Goal: Task Accomplishment & Management: Manage account settings

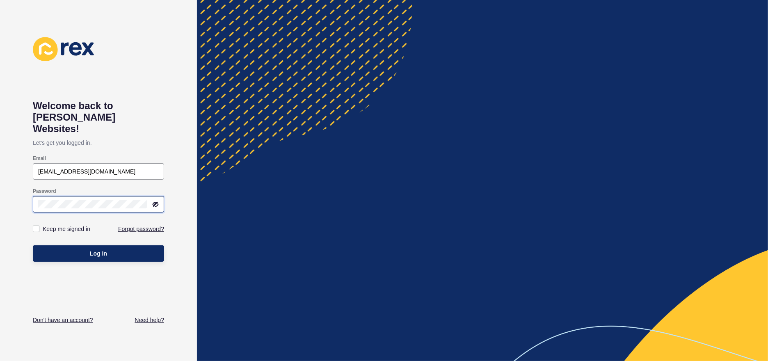
click at [33, 245] on button "Log in" at bounding box center [98, 253] width 131 height 16
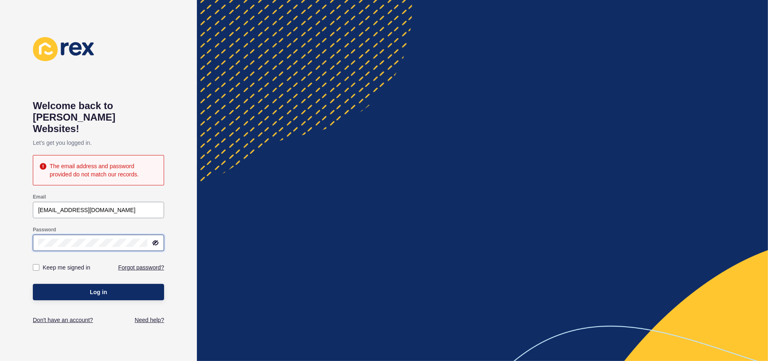
click at [33, 284] on button "Log in" at bounding box center [98, 292] width 131 height 16
drag, startPoint x: 101, startPoint y: 201, endPoint x: 52, endPoint y: 201, distance: 49.6
click at [52, 206] on input "lizs@ljhttr.co.nz" at bounding box center [98, 210] width 121 height 8
type input "lizs@ljhttr.co.nz"
click at [155, 241] on icon at bounding box center [155, 243] width 5 height 4
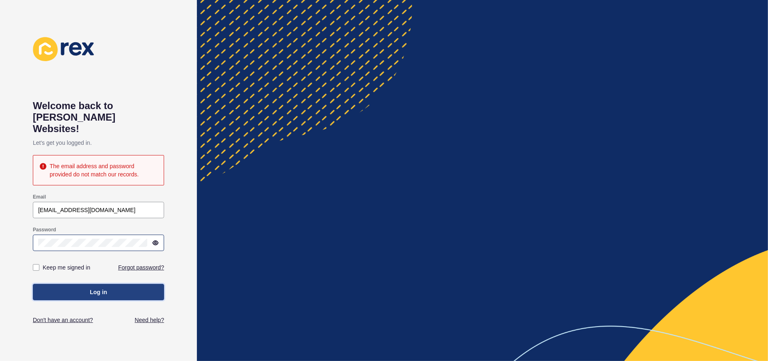
click at [110, 284] on button "Log in" at bounding box center [98, 292] width 131 height 16
click at [0, 232] on div "Welcome back to Rex Websites! Let's get you logged in. The email address and pa…" at bounding box center [98, 180] width 197 height 361
click at [33, 284] on button "Log in" at bounding box center [98, 292] width 131 height 16
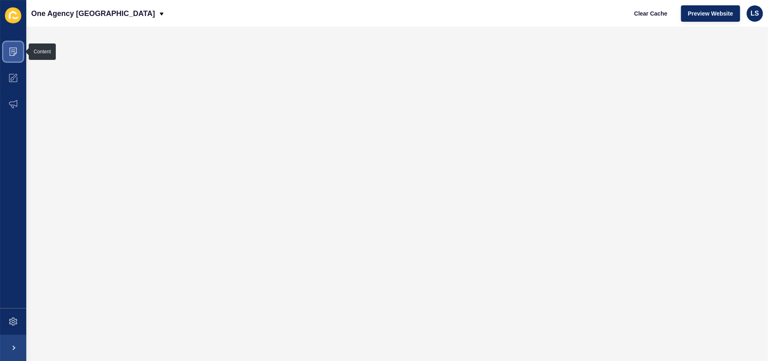
click at [18, 51] on span at bounding box center [13, 52] width 26 height 26
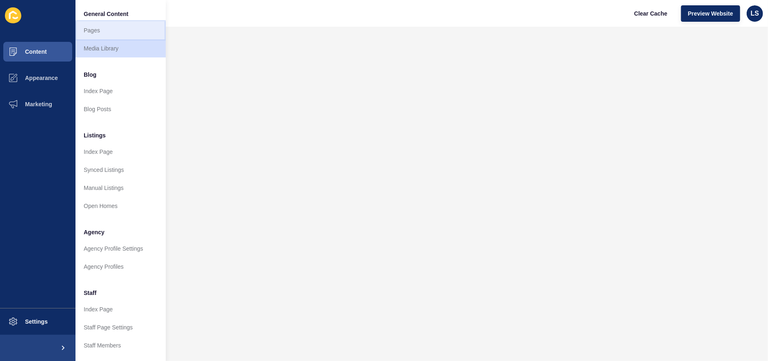
click at [100, 25] on link "Pages" at bounding box center [120, 30] width 90 height 18
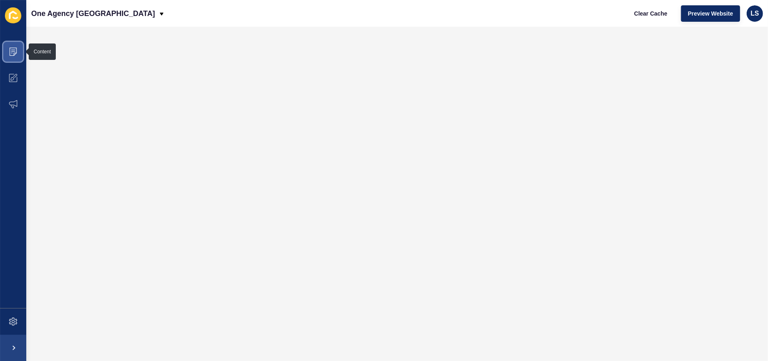
click at [18, 52] on span at bounding box center [13, 52] width 26 height 26
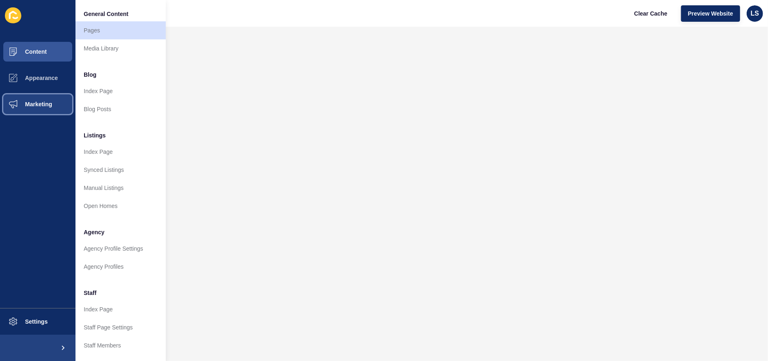
click at [36, 98] on button "Marketing" at bounding box center [37, 104] width 75 height 26
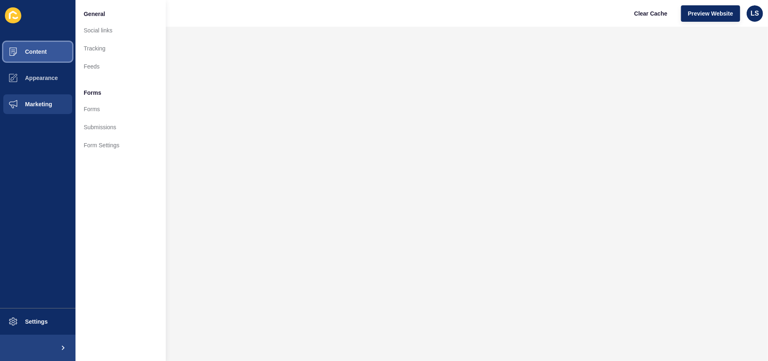
click at [42, 48] on button "Content" at bounding box center [37, 52] width 75 height 26
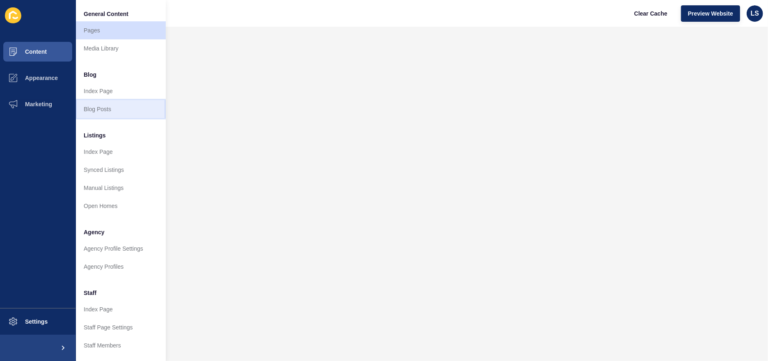
click at [104, 108] on link "Blog Posts" at bounding box center [120, 109] width 90 height 18
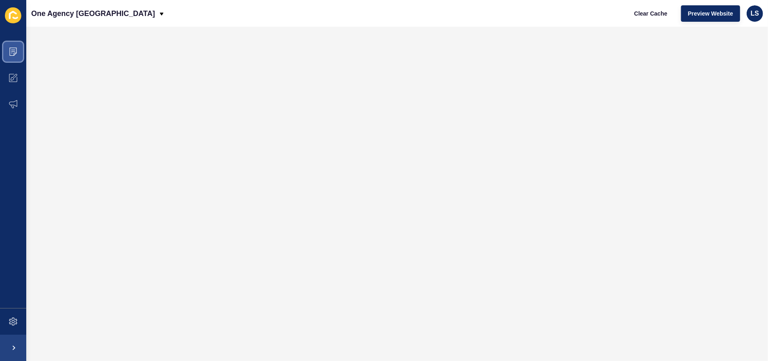
click at [14, 50] on icon at bounding box center [13, 52] width 8 height 8
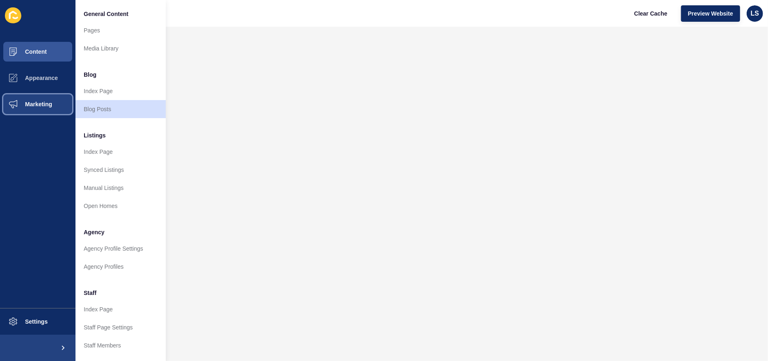
click at [38, 108] on button "Marketing" at bounding box center [37, 104] width 75 height 26
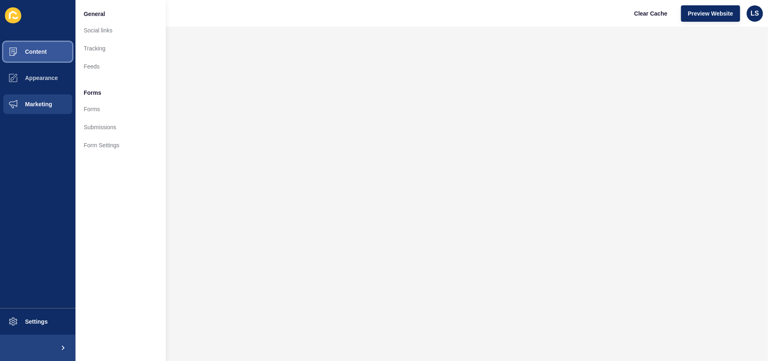
click at [31, 53] on span "Content" at bounding box center [23, 51] width 48 height 7
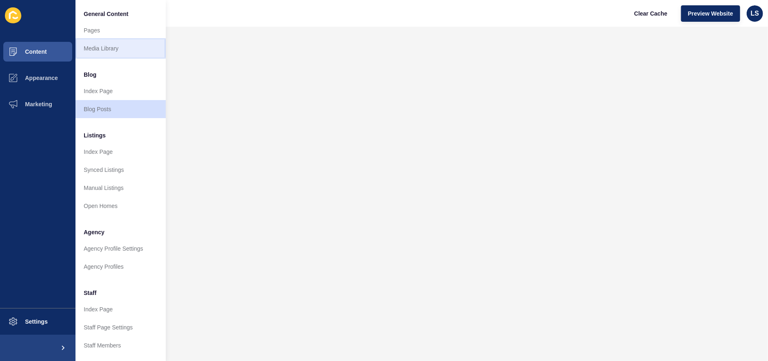
click at [100, 50] on link "Media Library" at bounding box center [120, 48] width 90 height 18
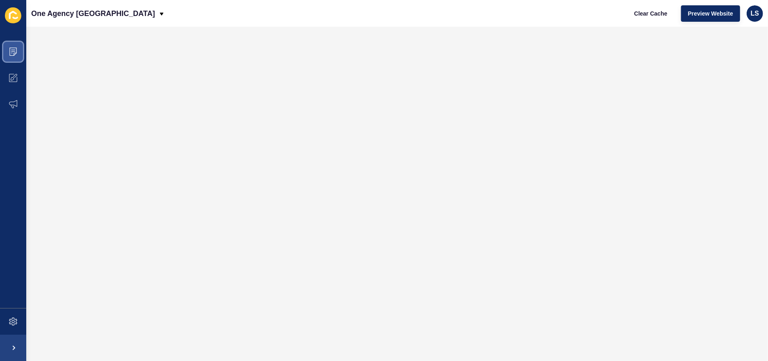
click at [12, 45] on span at bounding box center [13, 52] width 26 height 26
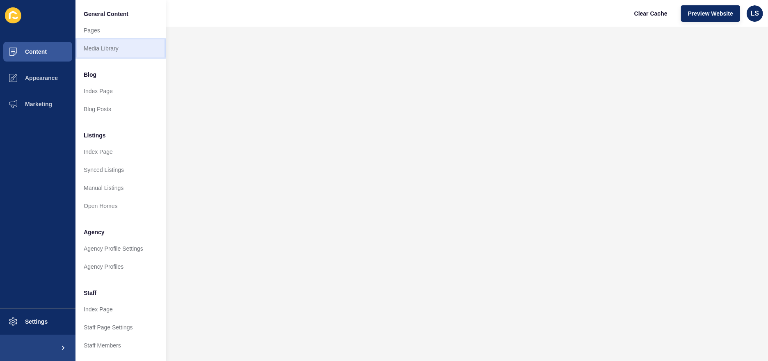
click at [107, 46] on link "Media Library" at bounding box center [120, 48] width 90 height 18
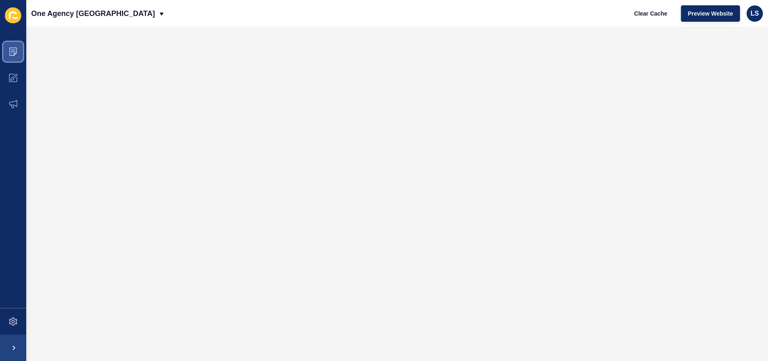
click at [12, 49] on icon at bounding box center [13, 52] width 8 height 8
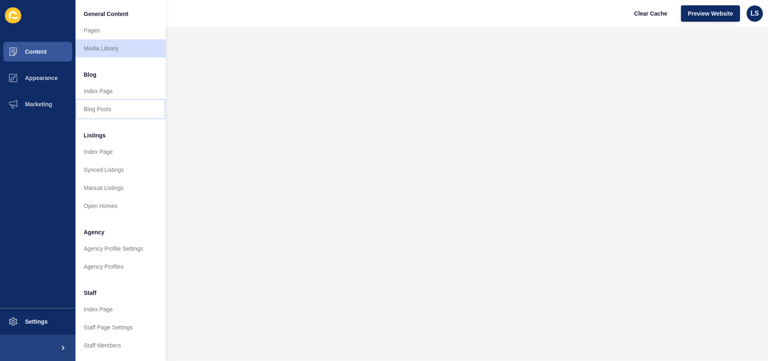
click at [104, 108] on link "Blog Posts" at bounding box center [120, 109] width 90 height 18
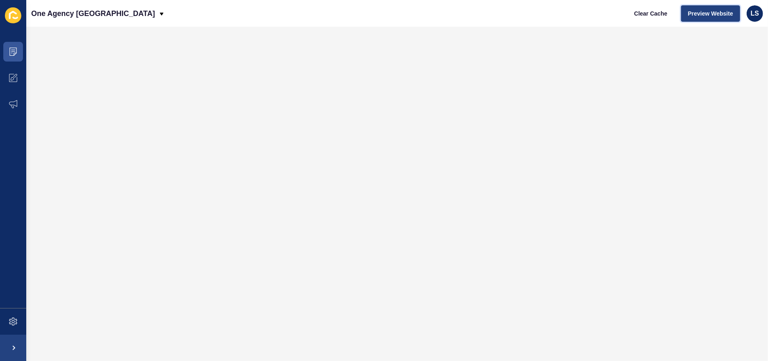
click at [725, 13] on span "Preview Website" at bounding box center [710, 13] width 45 height 8
click at [694, 9] on button "Preview Website" at bounding box center [710, 13] width 59 height 16
